Goal: Navigation & Orientation: Understand site structure

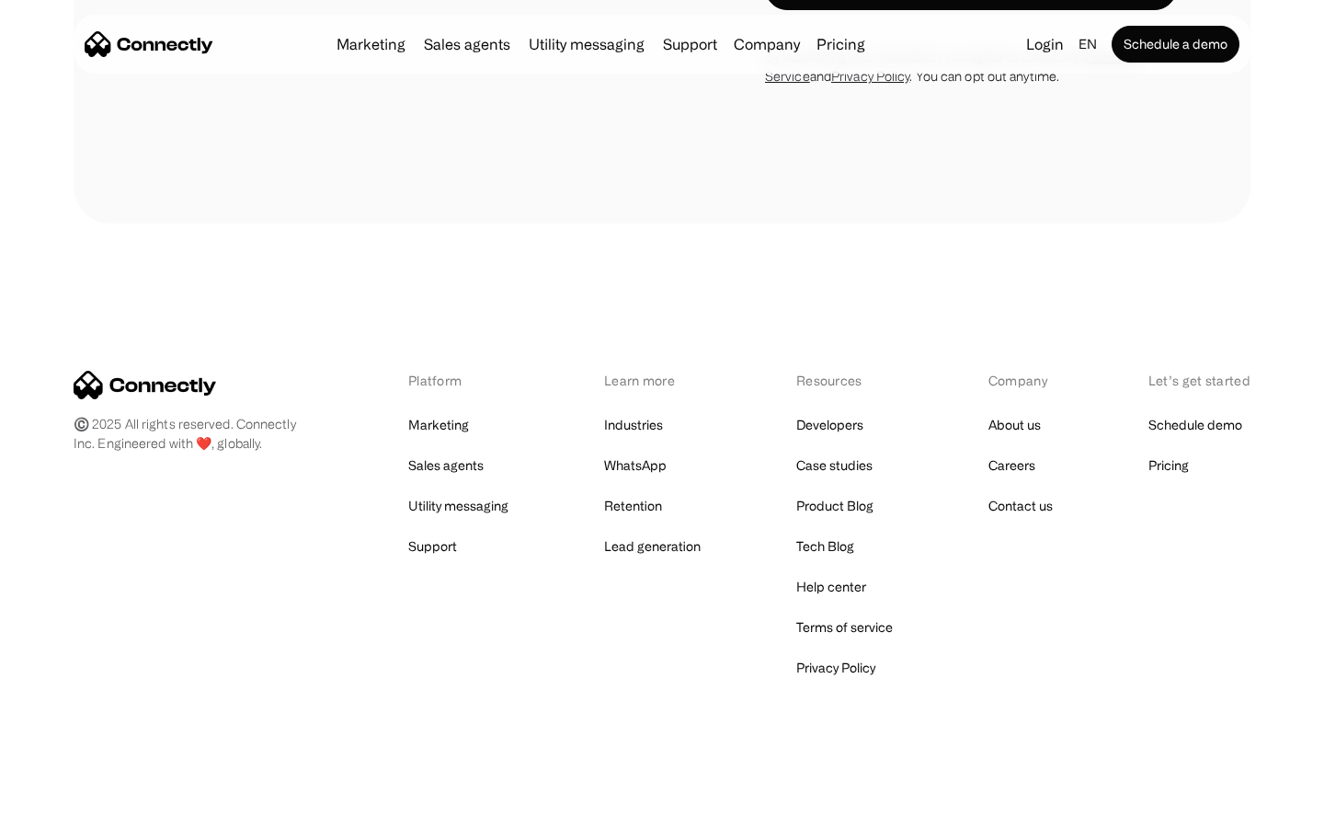
scroll to position [1246, 0]
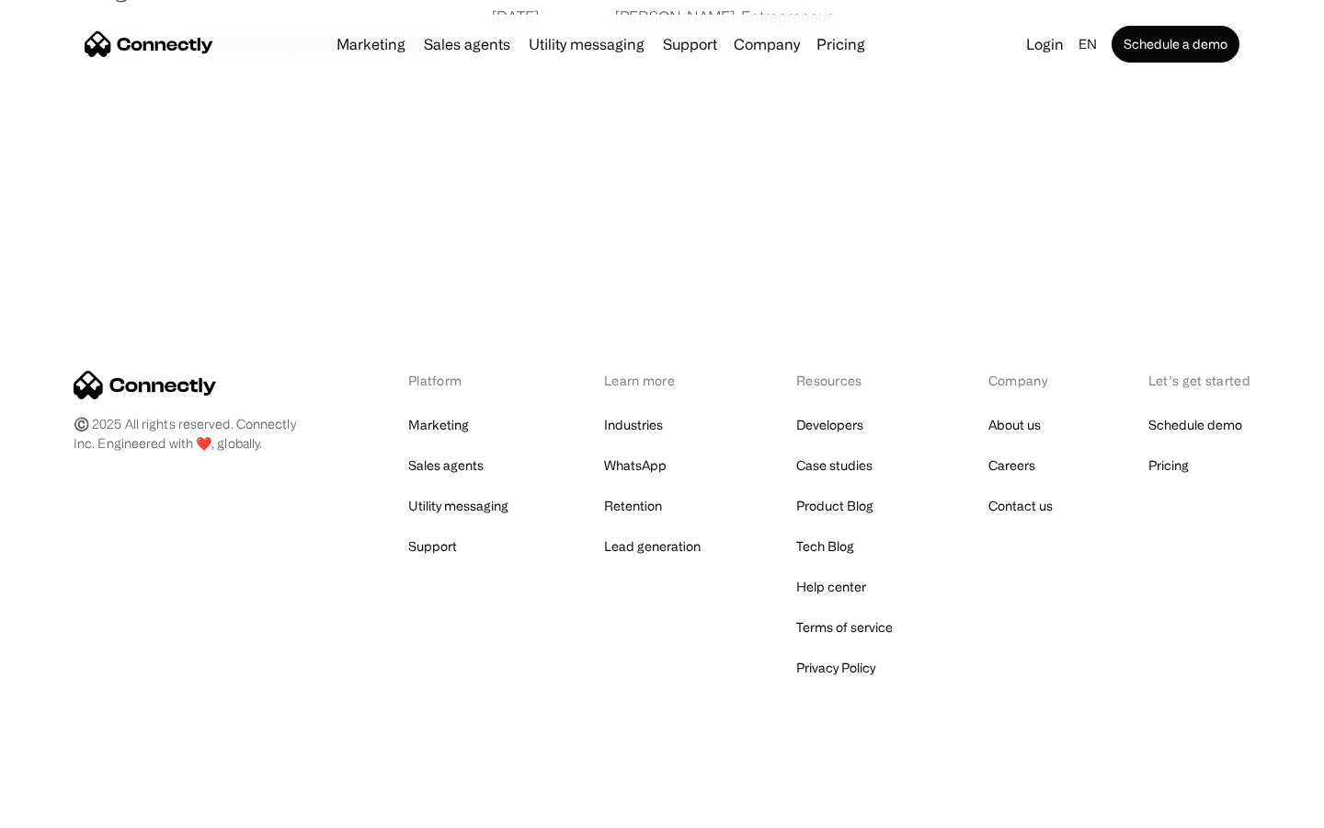
scroll to position [3533, 0]
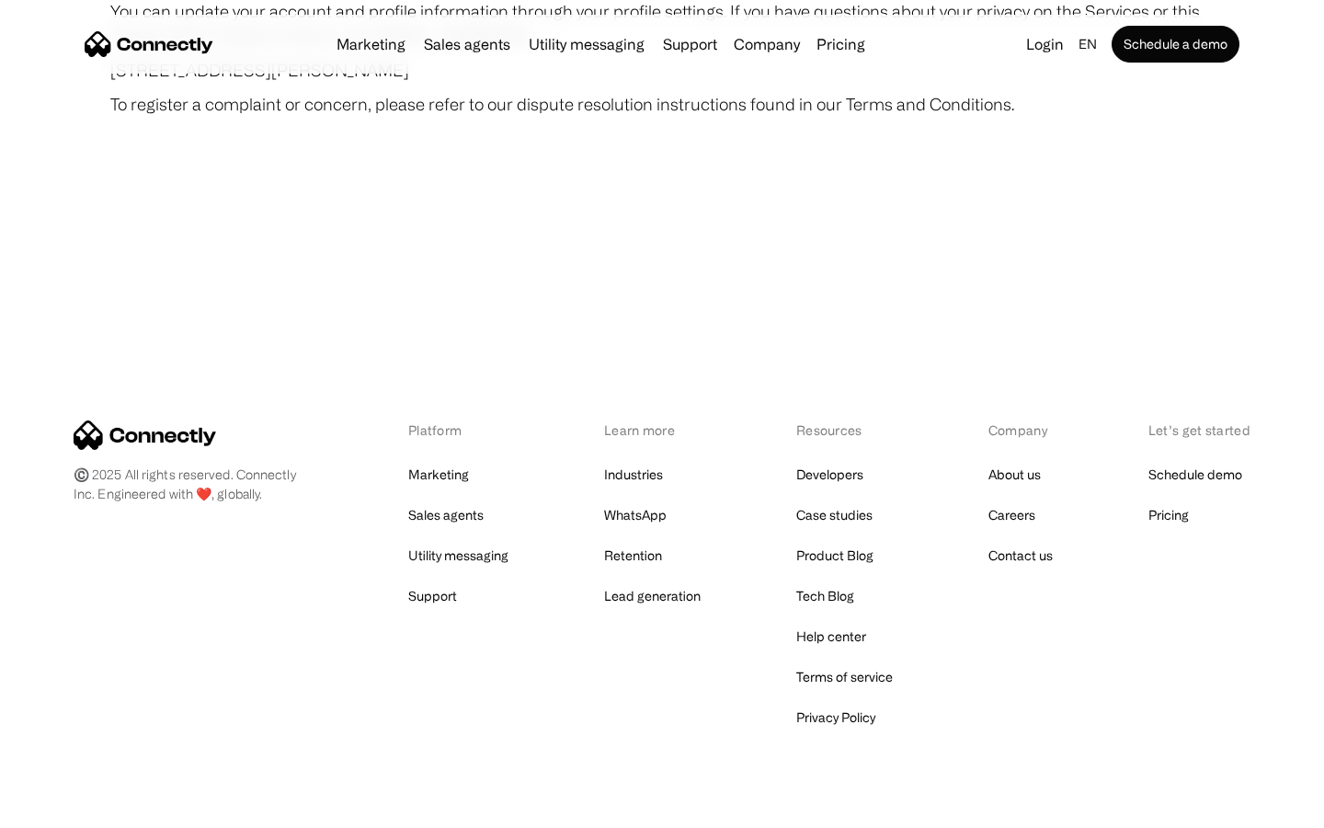
scroll to position [10705, 0]
